Goal: Task Accomplishment & Management: Manage account settings

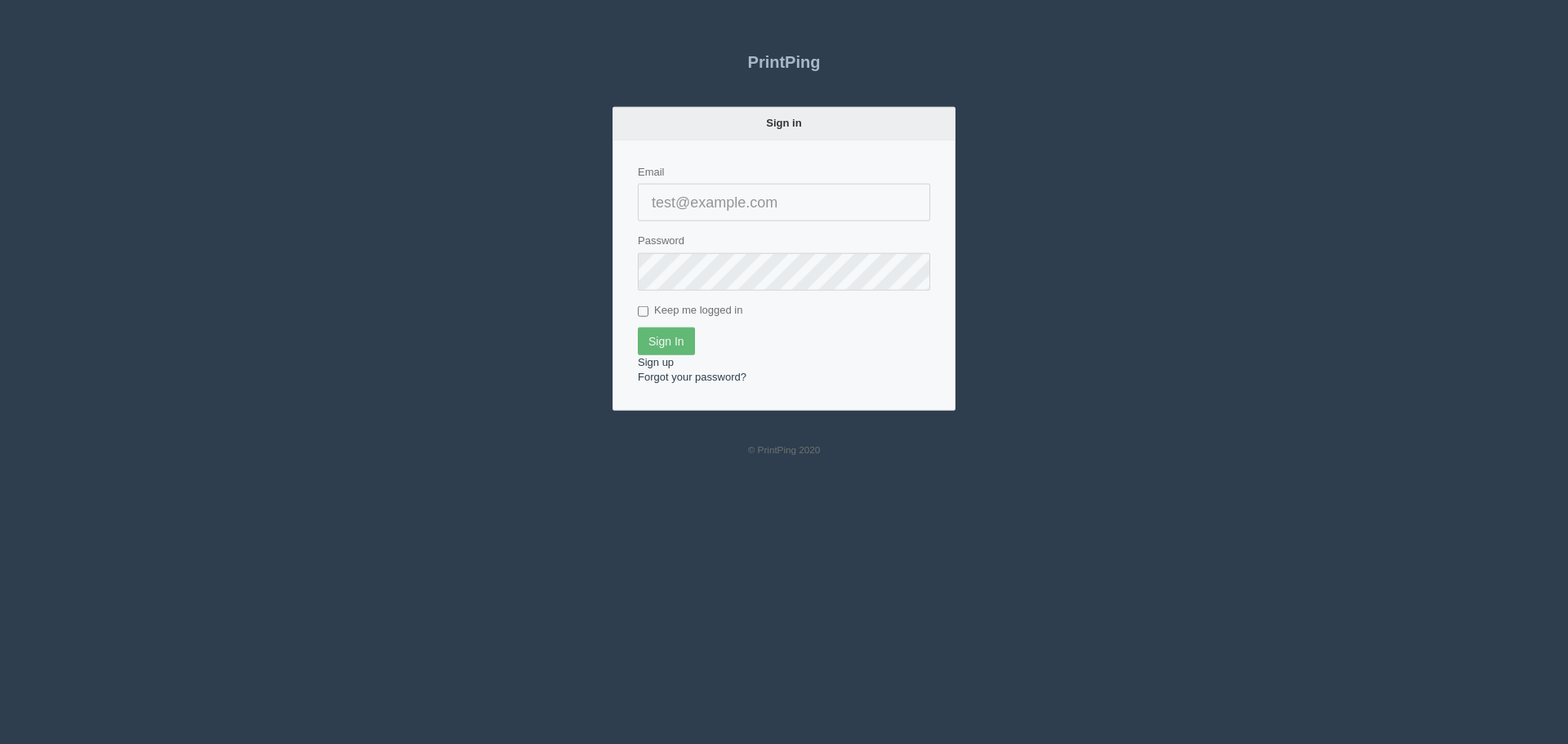
type input "[EMAIL_ADDRESS][DOMAIN_NAME]"
click at [667, 349] on input "Sign In" at bounding box center [666, 340] width 57 height 28
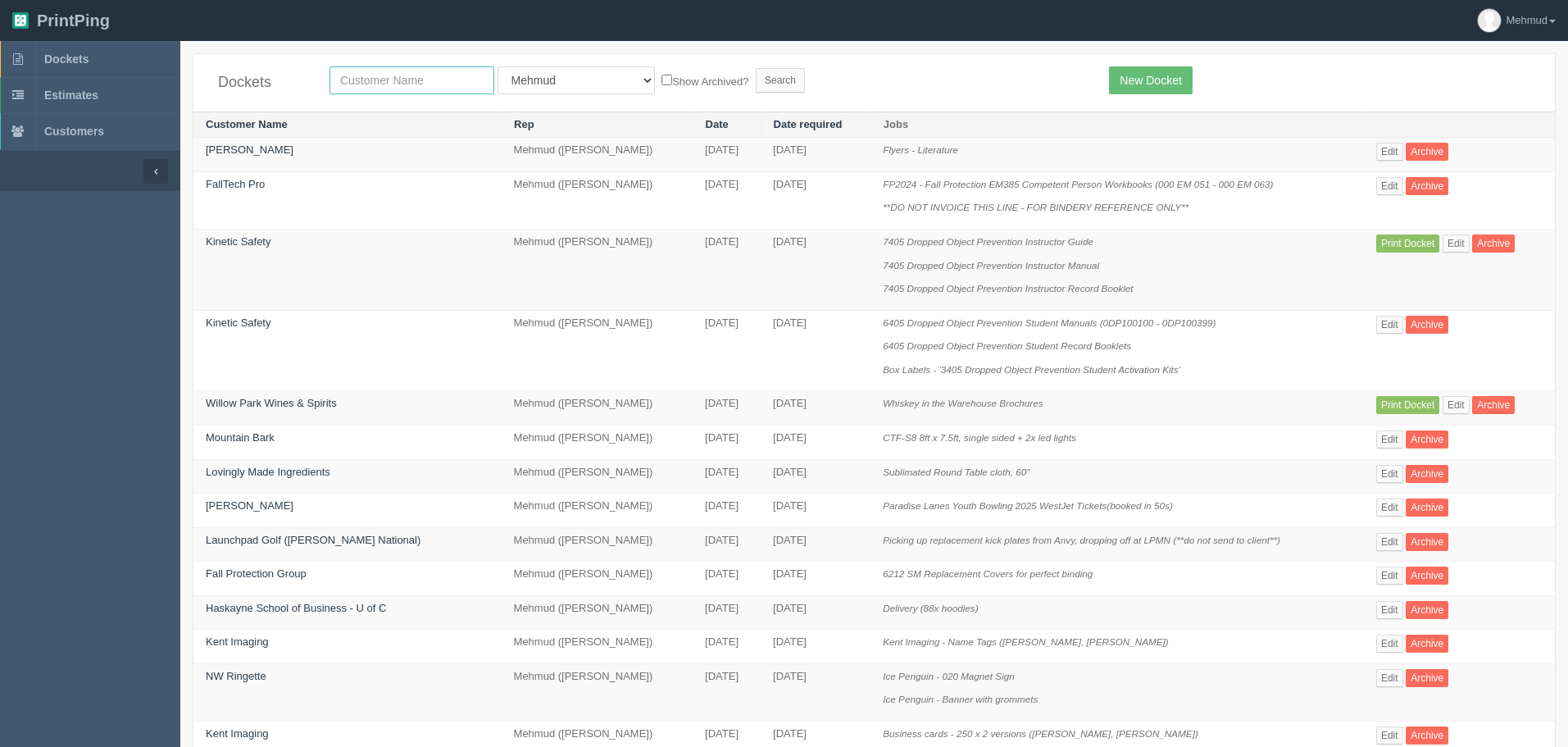
click at [378, 79] on input "text" at bounding box center [411, 80] width 165 height 28
type input "scope"
click at [756, 81] on input "Search" at bounding box center [780, 80] width 49 height 24
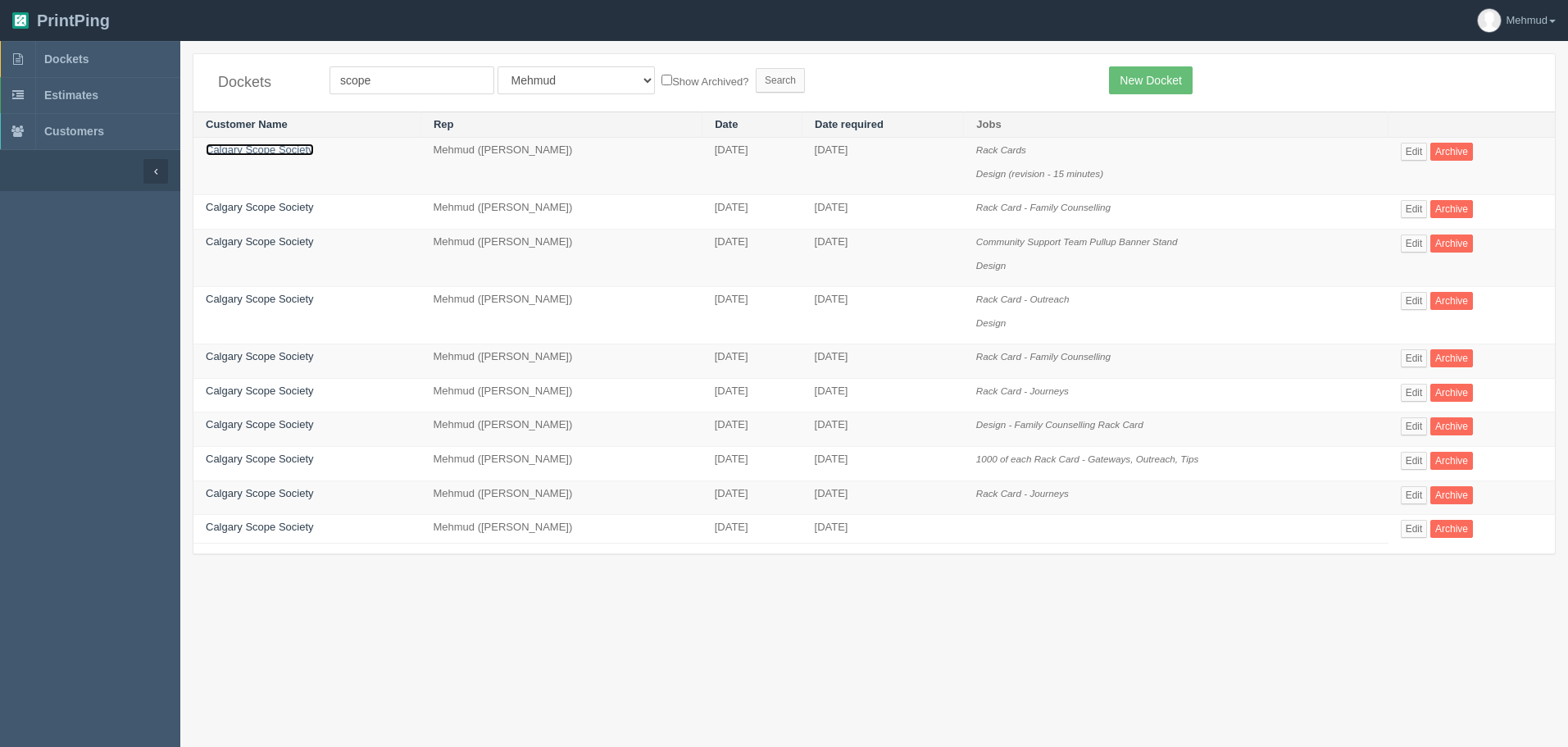
click at [272, 154] on link "Calgary Scope Society" at bounding box center [260, 150] width 109 height 13
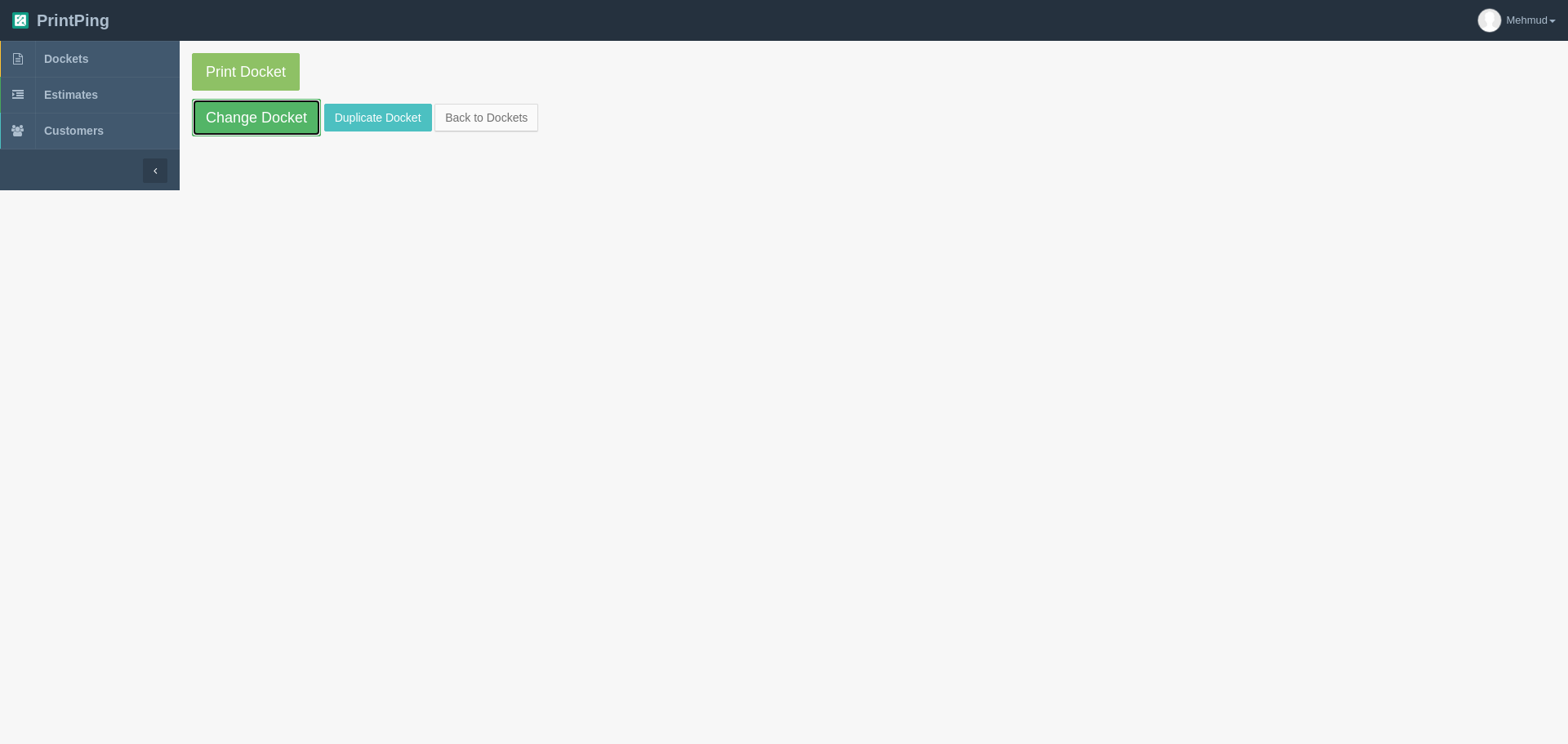
click at [265, 115] on link "Change Docket" at bounding box center [256, 118] width 129 height 38
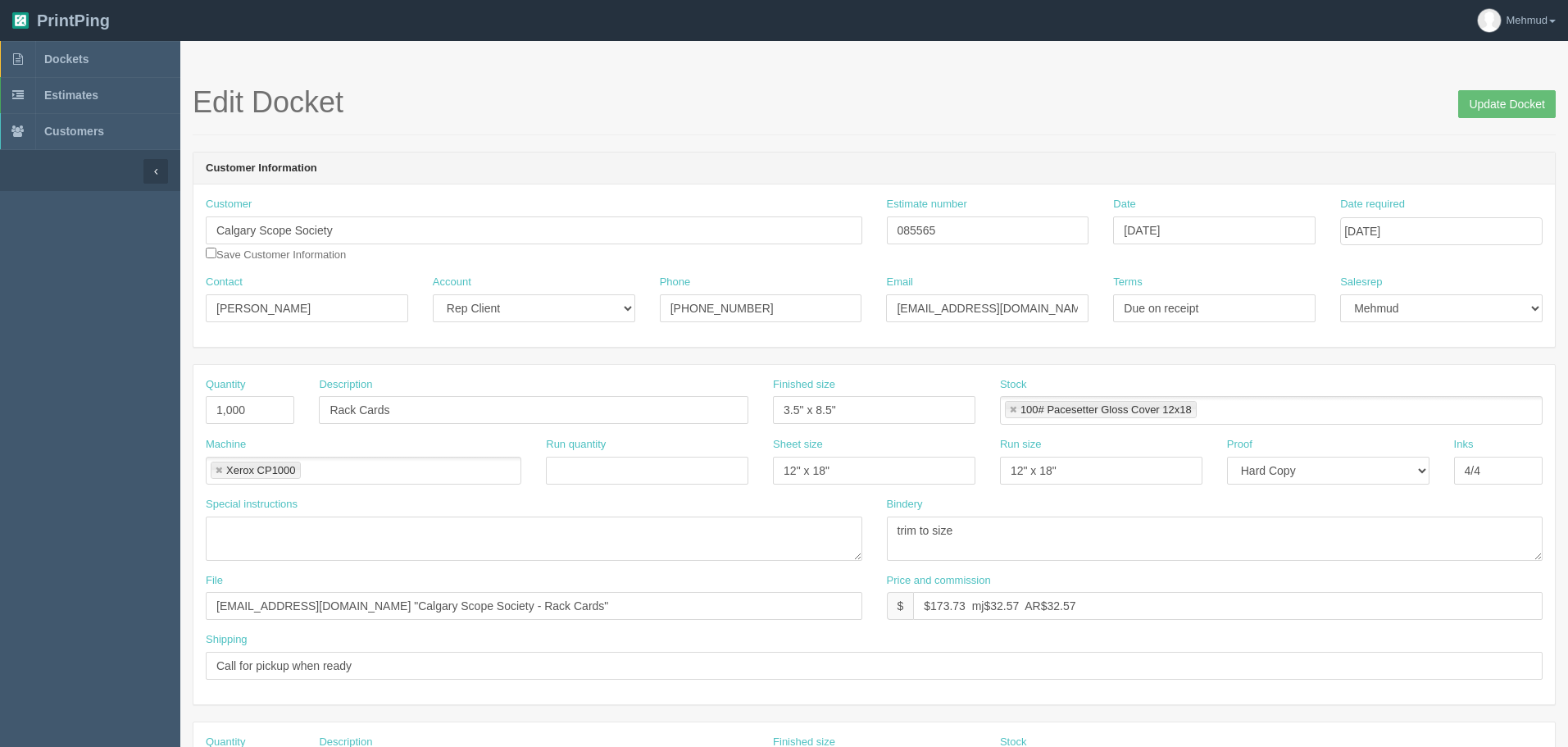
scroll to position [82, 0]
